Goal: Task Accomplishment & Management: Manage account settings

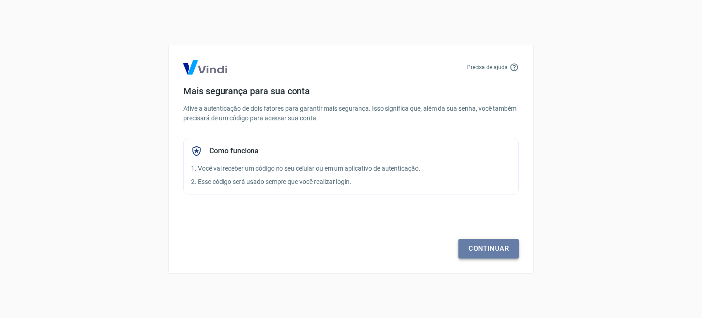
click at [507, 245] on link "Continuar" at bounding box center [488, 248] width 60 height 19
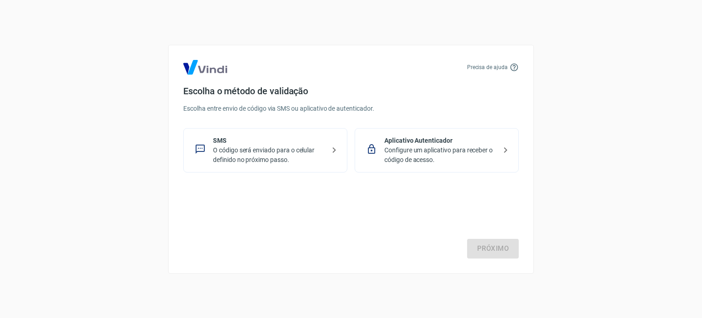
click at [294, 153] on p "O código será enviado para o celular definido no próximo passo." at bounding box center [269, 154] width 112 height 19
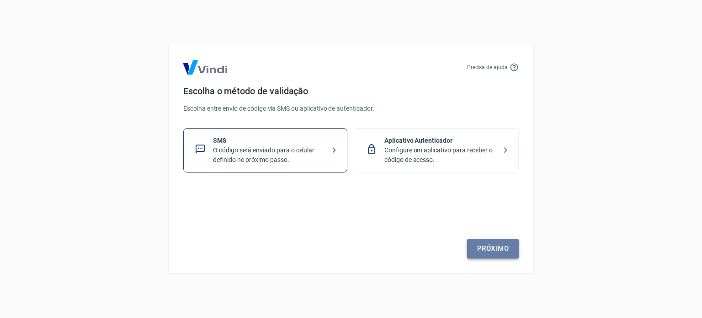
click at [490, 247] on link "Próximo" at bounding box center [493, 248] width 52 height 19
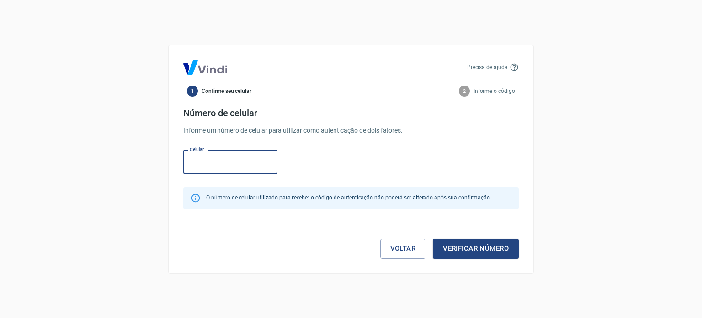
click at [236, 161] on input "Celular" at bounding box center [230, 162] width 94 height 24
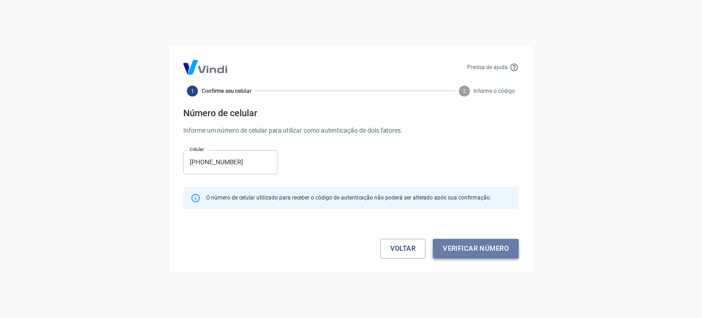
click at [488, 248] on button "Verificar número" at bounding box center [476, 248] width 86 height 19
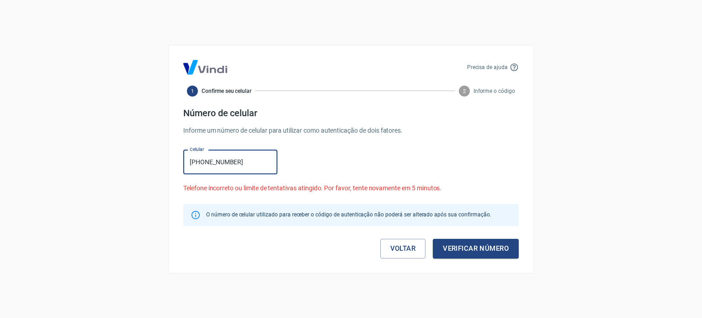
drag, startPoint x: 260, startPoint y: 157, endPoint x: 81, endPoint y: 148, distance: 179.4
click at [81, 148] on div "Precisa de ajuda 1 Confirme seu celular 2 Informe o código Número de celular In…" at bounding box center [351, 159] width 702 height 318
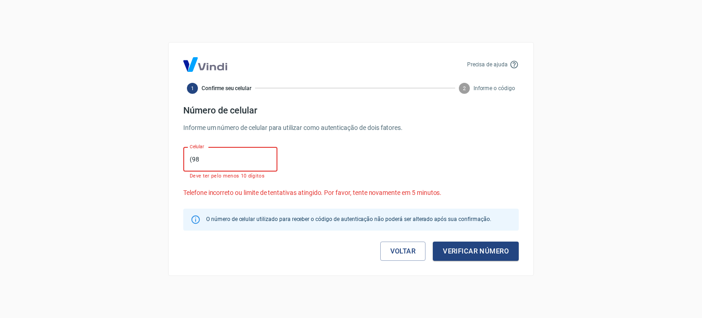
type input "(9"
type input "[PHONE_NUMBER]"
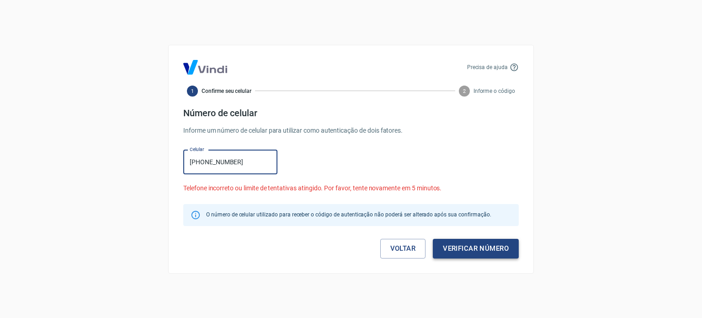
click at [478, 248] on button "Verificar número" at bounding box center [476, 248] width 86 height 19
click at [512, 64] on icon at bounding box center [514, 67] width 9 height 9
click at [515, 66] on icon at bounding box center [514, 67] width 9 height 9
